Goal: Information Seeking & Learning: Learn about a topic

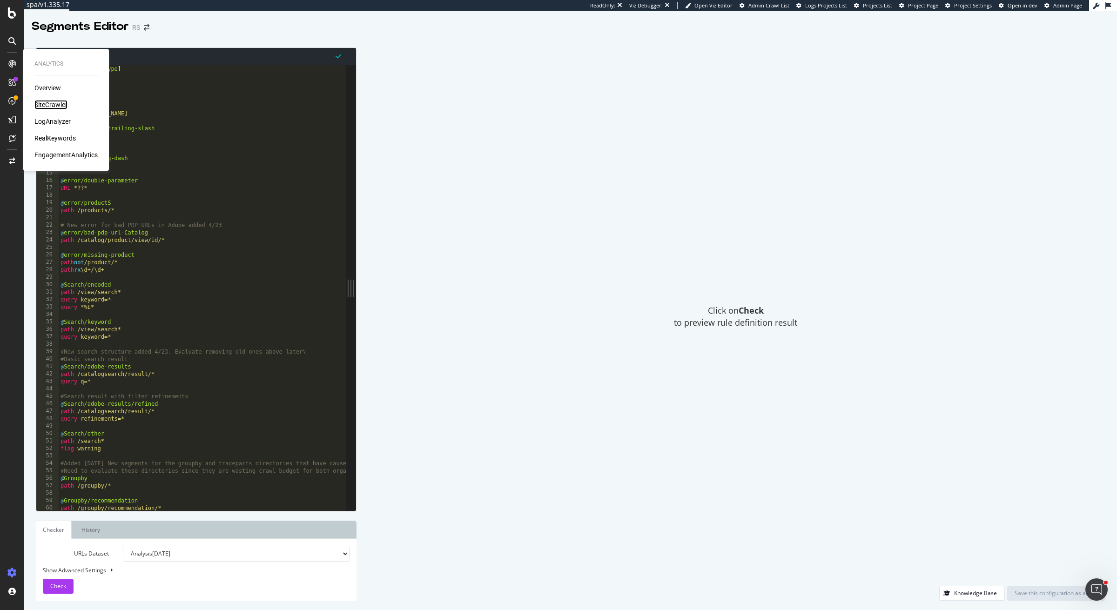
click at [61, 101] on div "SiteCrawler" at bounding box center [50, 104] width 33 height 9
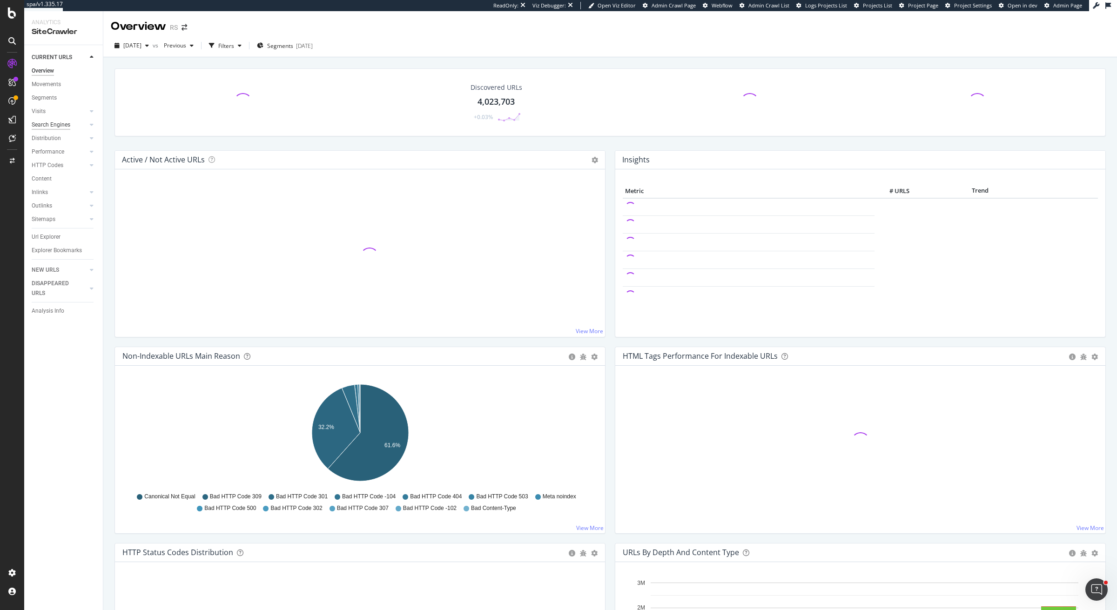
click at [59, 122] on div "Search Engines" at bounding box center [51, 125] width 39 height 10
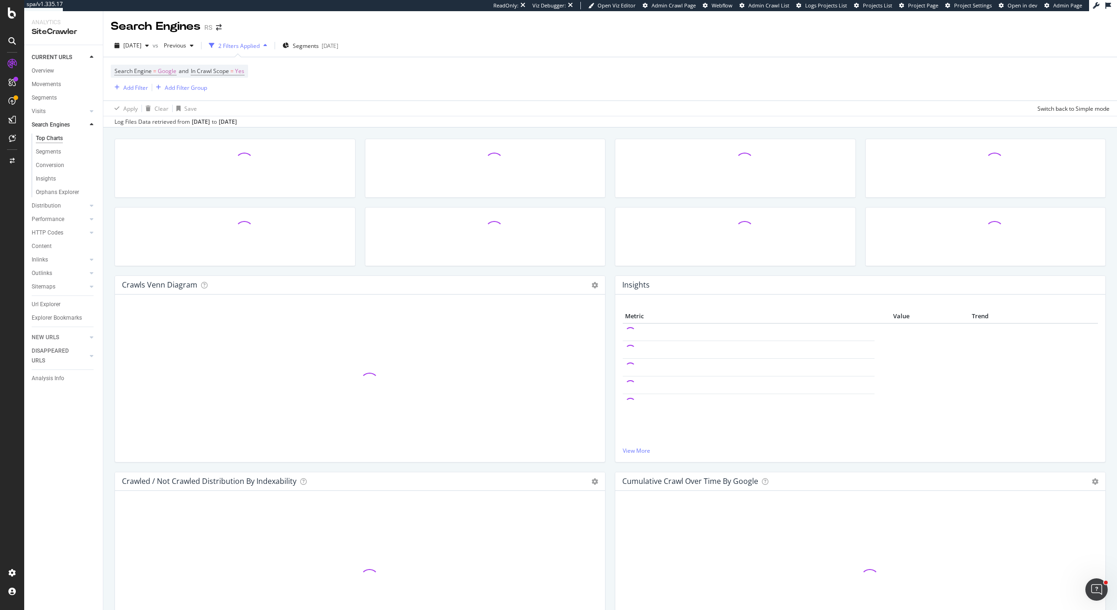
click at [609, 265] on div at bounding box center [485, 241] width 250 height 68
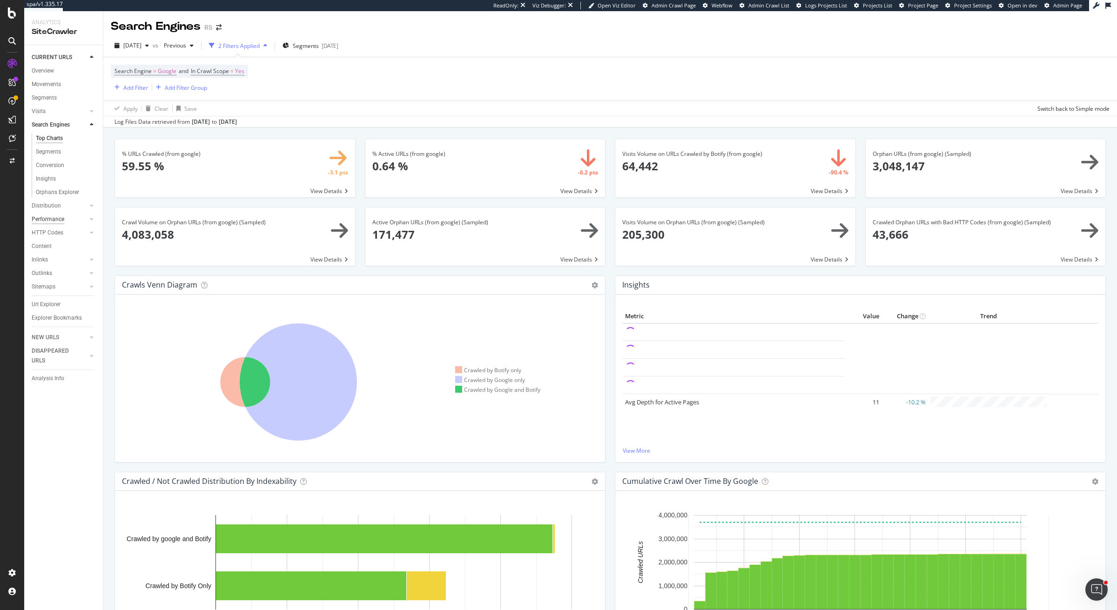
click at [50, 222] on div "Performance" at bounding box center [48, 220] width 33 height 10
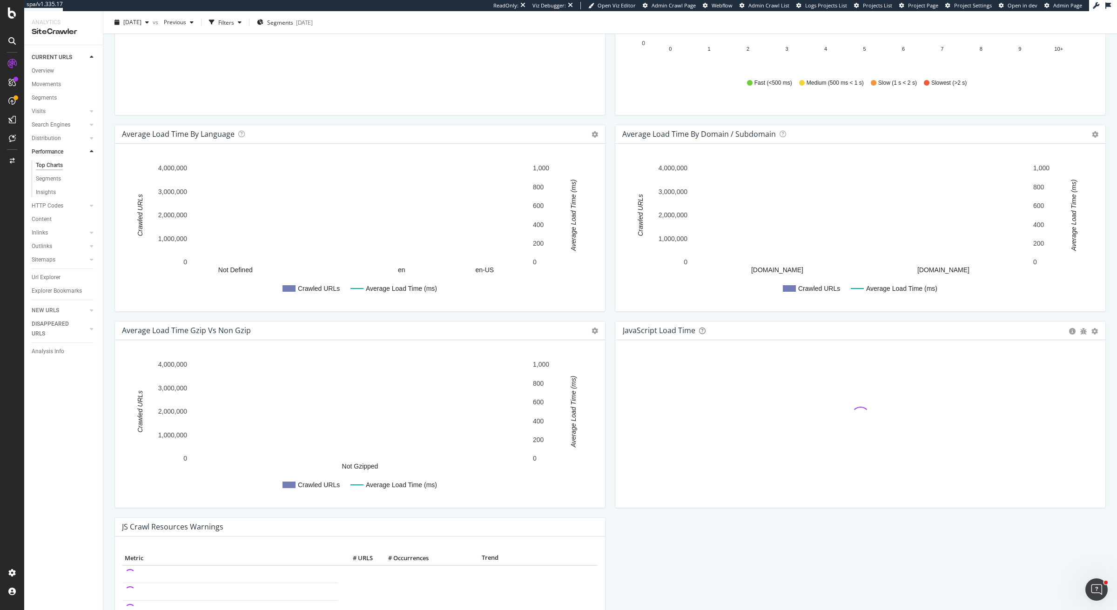
scroll to position [571, 0]
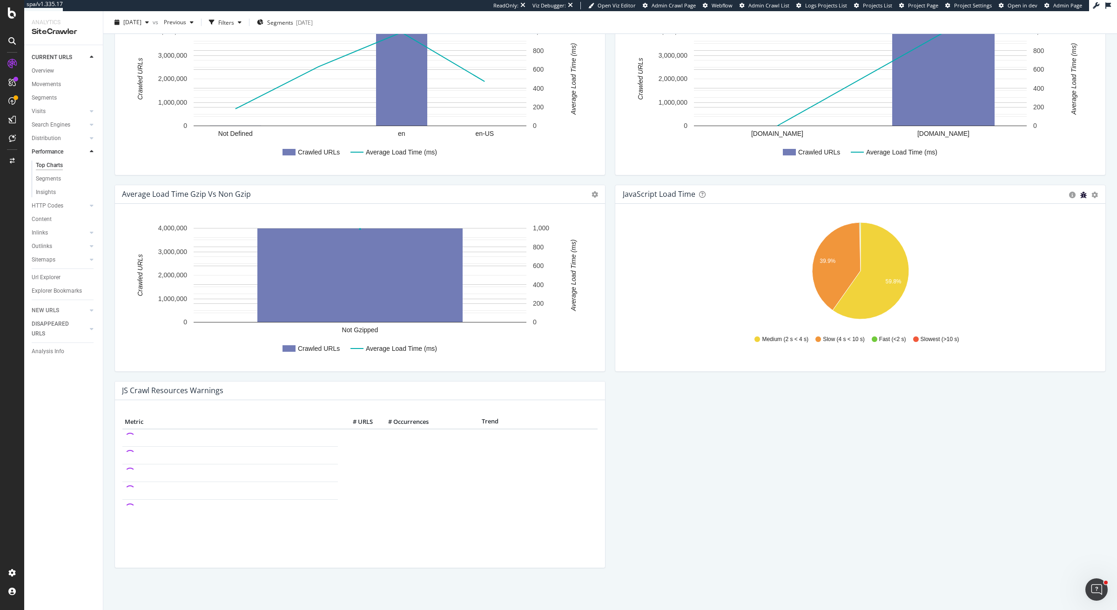
click at [1084, 195] on icon "bug" at bounding box center [1083, 195] width 7 height 7
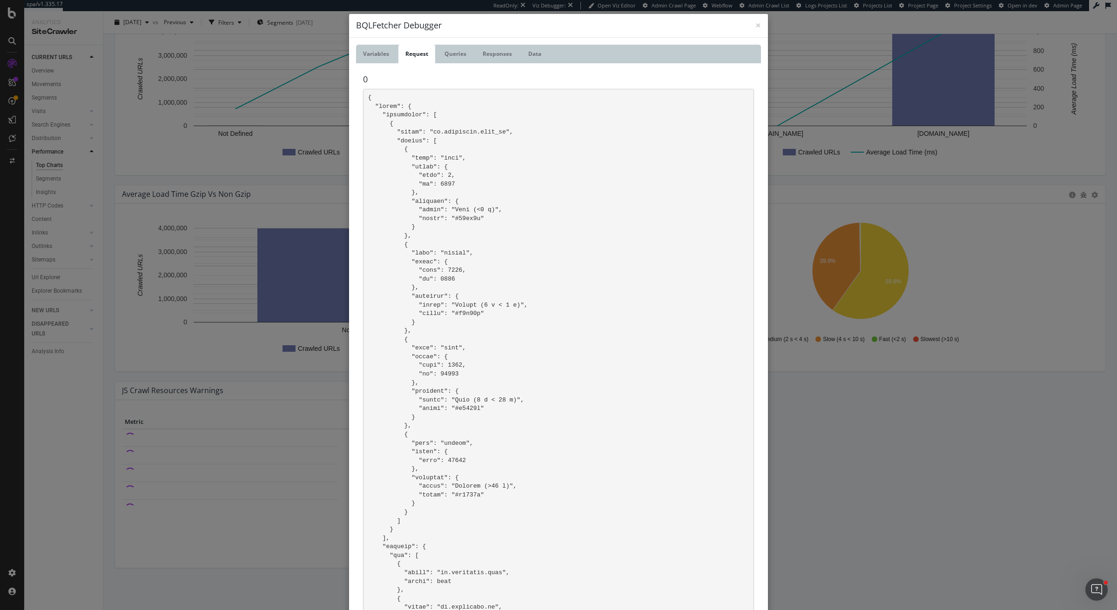
drag, startPoint x: 1084, startPoint y: 195, endPoint x: 1075, endPoint y: 195, distance: 8.4
click at [1075, 195] on div "× Close BQLFetcher Debugger Variables Request Queries Responses Data Note: The …" at bounding box center [558, 305] width 1117 height 610
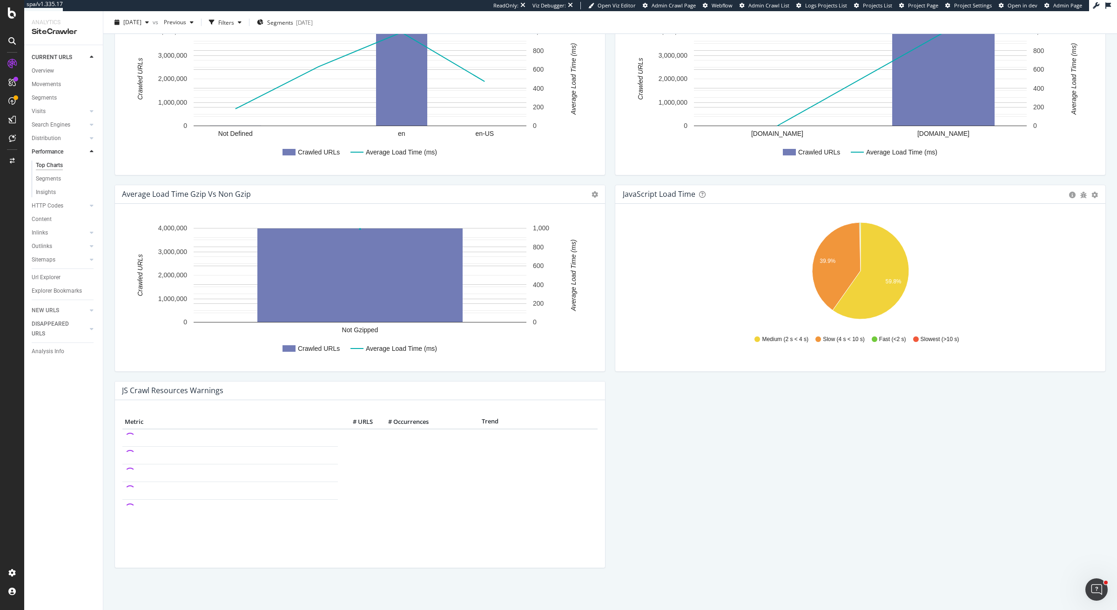
click at [1075, 195] on icon "circle-info" at bounding box center [1072, 195] width 7 height 7
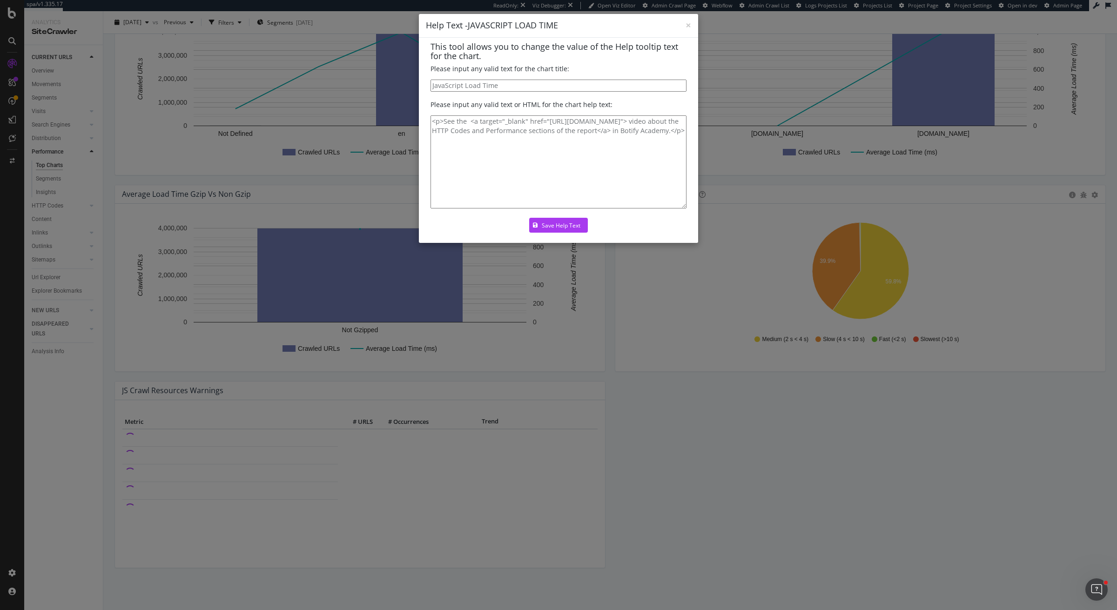
click at [1082, 198] on div "× Close Help Text - JAVASCRIPT LOAD TIME This tool allows you to change the val…" at bounding box center [558, 305] width 1117 height 610
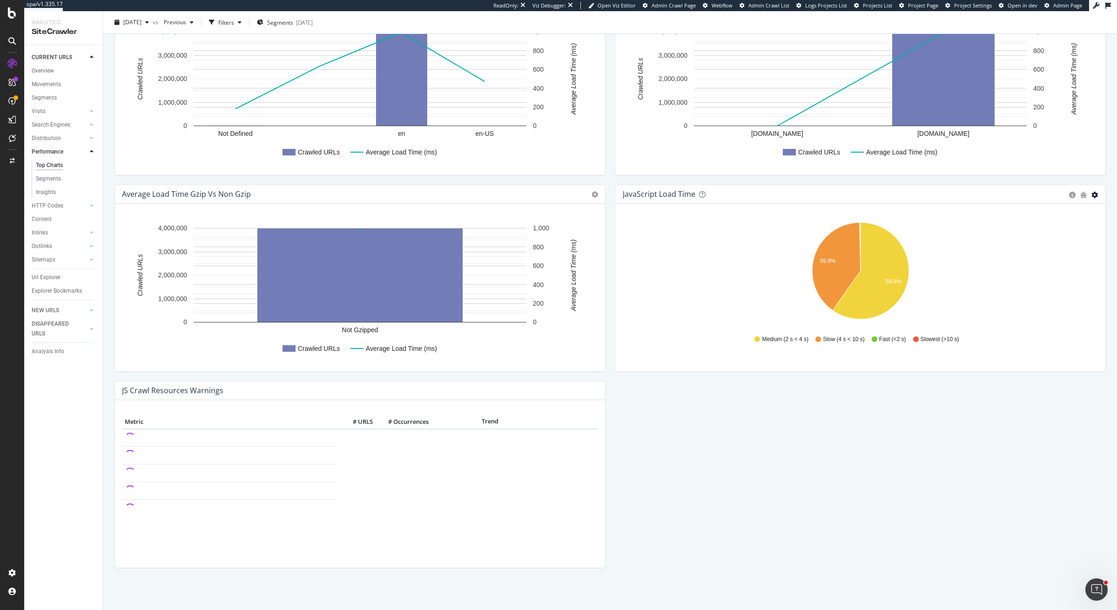
click at [1096, 195] on icon "gear" at bounding box center [1094, 195] width 7 height 7
click at [1078, 230] on span "Table" at bounding box center [1067, 230] width 74 height 13
